Goal: Information Seeking & Learning: Understand process/instructions

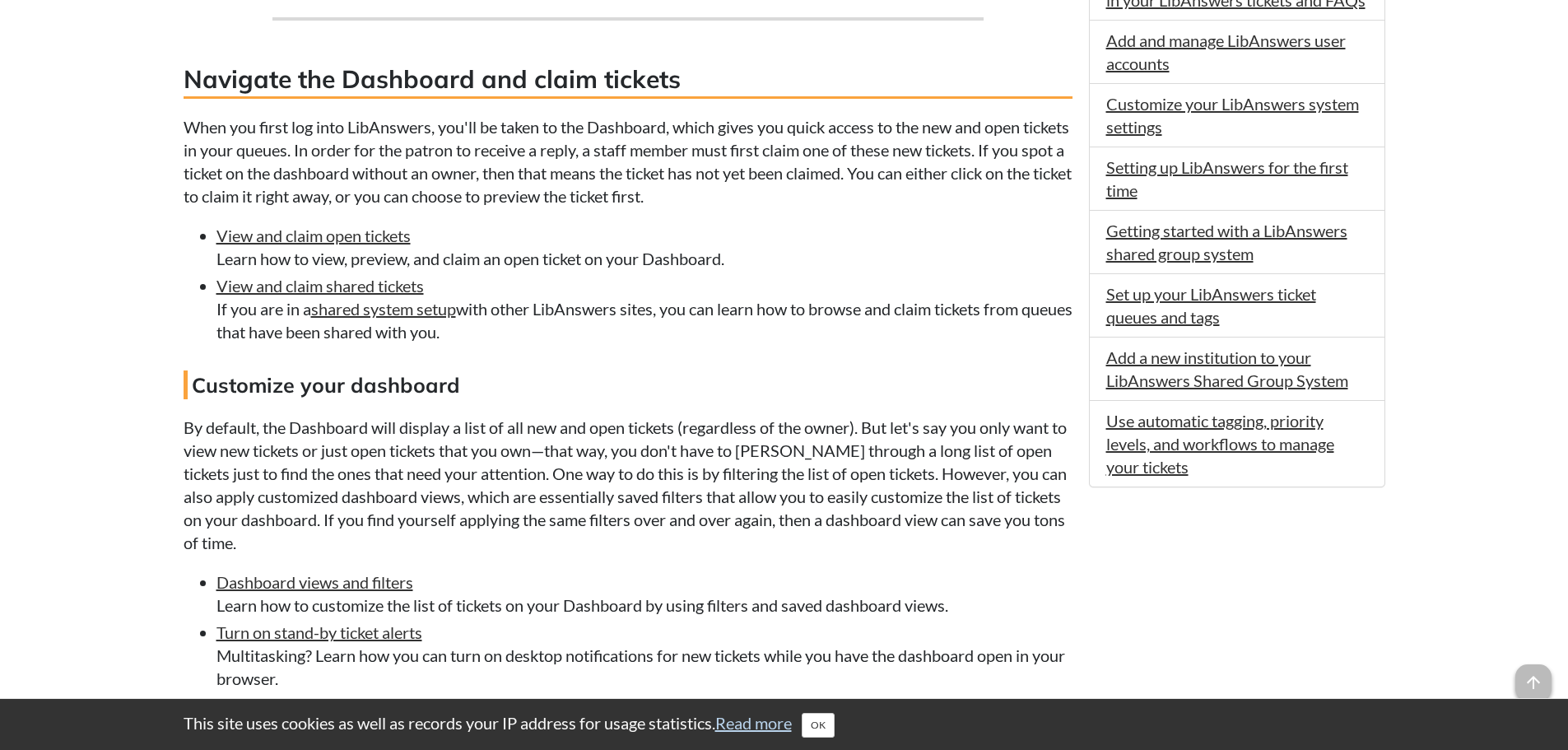
scroll to position [988, 0]
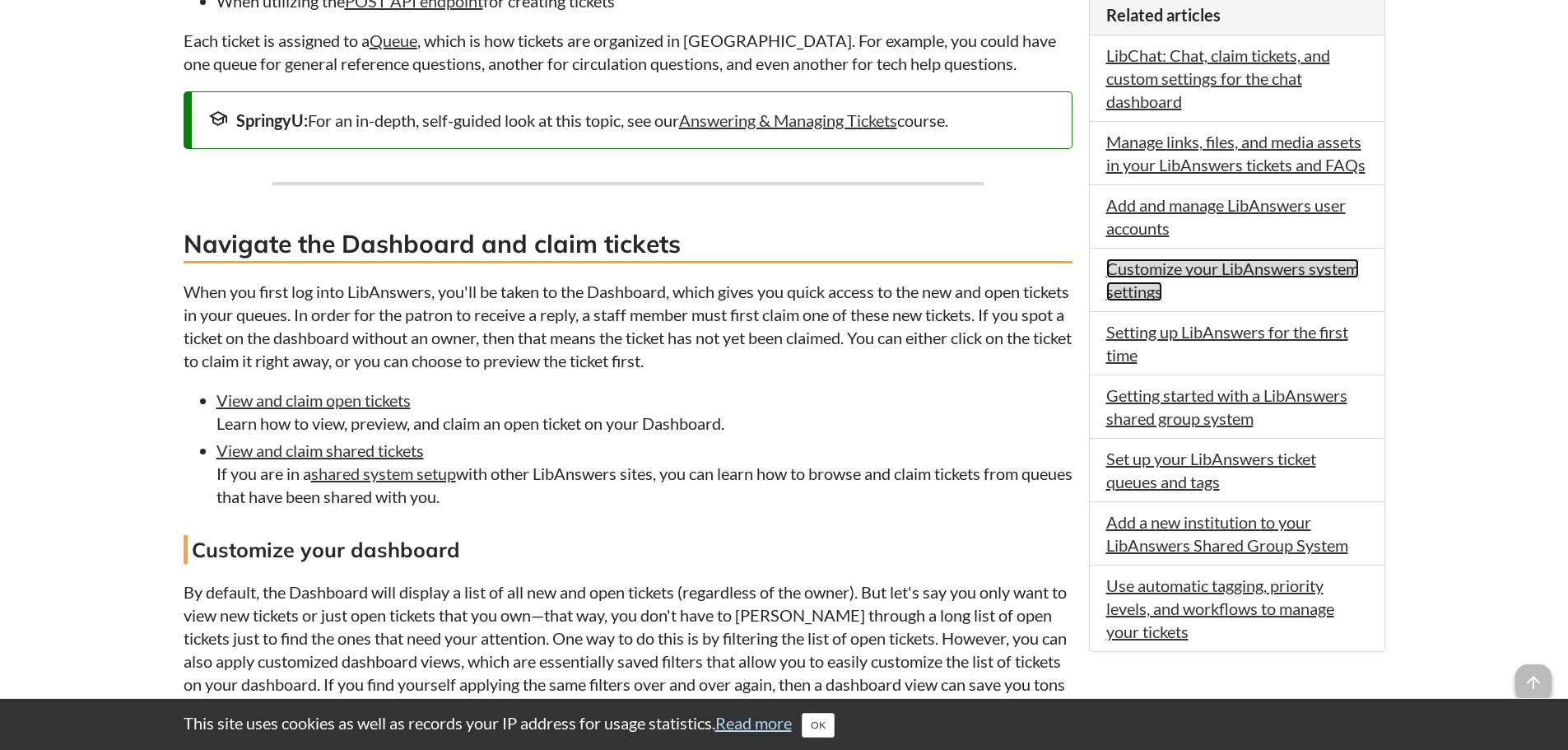
click at [1136, 266] on link "Customize your LibAnswers system settings" at bounding box center [1233, 280] width 253 height 43
